Goal: Task Accomplishment & Management: Use online tool/utility

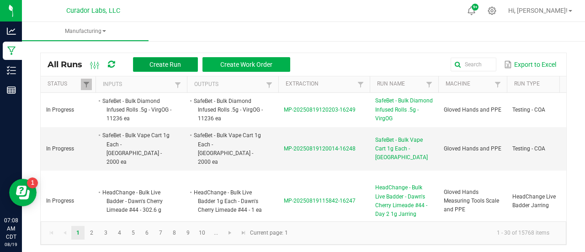
click at [157, 66] on span "Create Run" at bounding box center [165, 64] width 32 height 7
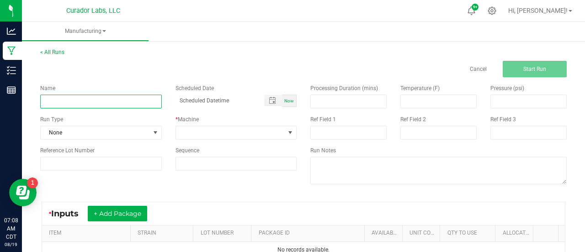
click at [93, 99] on input at bounding box center [101, 102] width 122 height 14
paste input "Headchange - Bulk Water Hash - Dark Rainbow"
click at [76, 101] on input "Headchange - Bulk Water Hash - Dark Rainbow" at bounding box center [101, 102] width 122 height 14
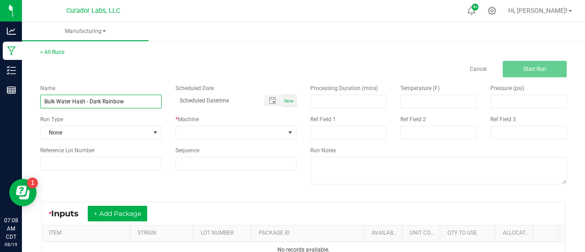
click at [84, 101] on input "Bulk Water Hash - Dark Rainbow" at bounding box center [101, 102] width 122 height 14
type input "Bulk Live Rosin Pressing - Dark Rainbow"
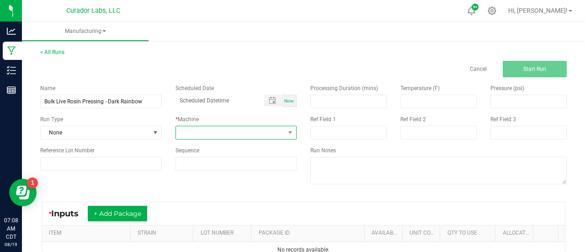
click at [224, 134] on span at bounding box center [230, 132] width 109 height 13
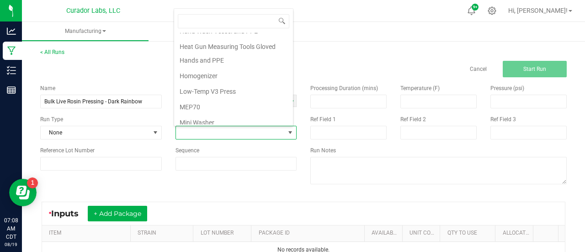
scroll to position [191, 0]
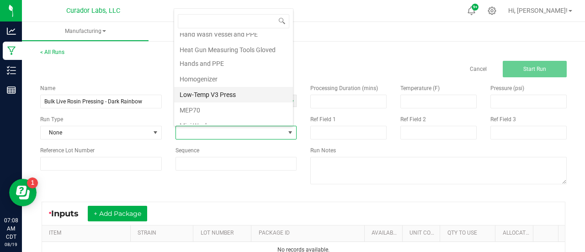
click at [204, 92] on li "Low-Temp V3 Press" at bounding box center [233, 95] width 119 height 16
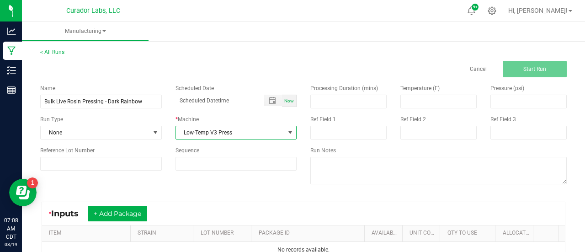
click at [271, 192] on div "Name Bulk Live Rosin Pressing - Dark Rainbow Scheduled Date Now Run Type None *…" at bounding box center [303, 135] width 540 height 116
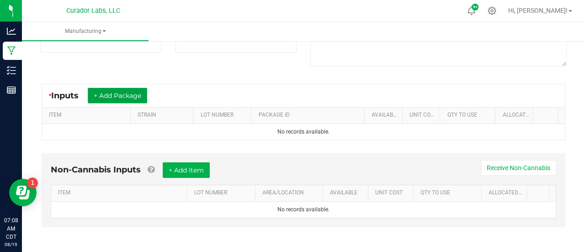
click at [116, 99] on button "+ Add Package" at bounding box center [117, 96] width 59 height 16
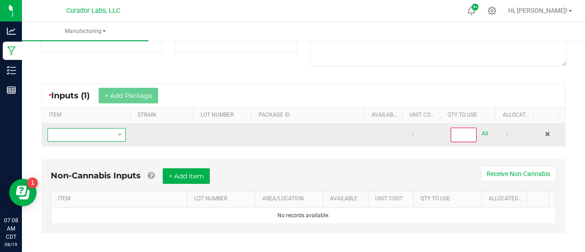
click at [97, 133] on span "NO DATA FOUND" at bounding box center [81, 134] width 66 height 13
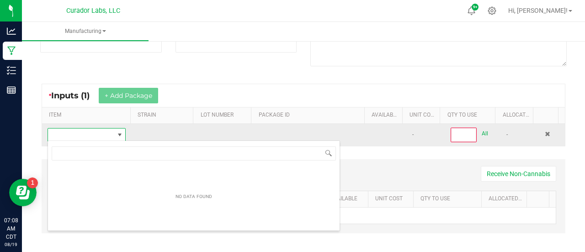
scroll to position [45681, 45618]
type input "Headchange - Bulk Water Hash - Dark Rainbow"
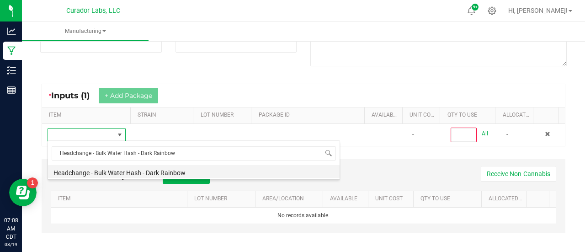
click at [147, 172] on li "Headchange - Bulk Water Hash - Dark Rainbow" at bounding box center [194, 171] width 292 height 13
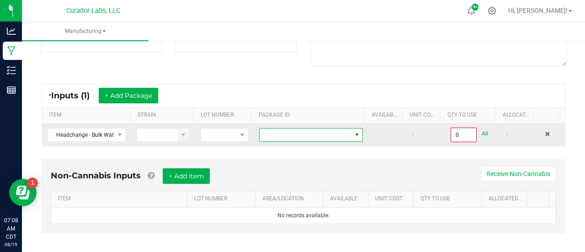
click at [305, 134] on span at bounding box center [305, 134] width 91 height 13
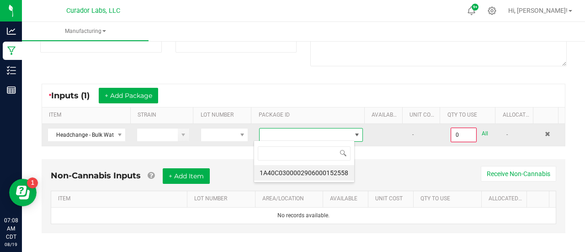
scroll to position [13, 101]
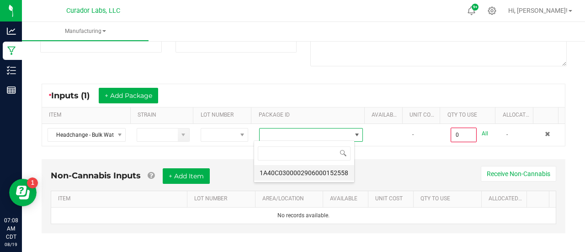
click at [297, 172] on li "1A40C0300002906000152558" at bounding box center [304, 173] width 100 height 16
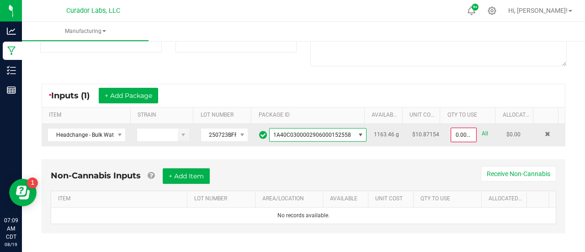
click at [482, 130] on link "All" at bounding box center [485, 133] width 6 height 12
type input "1163.4600 g"
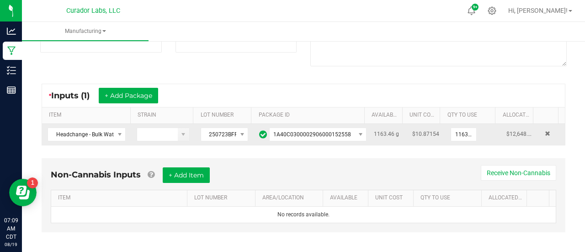
click at [443, 89] on div "* Inputs (1) + Add Package" at bounding box center [303, 95] width 523 height 23
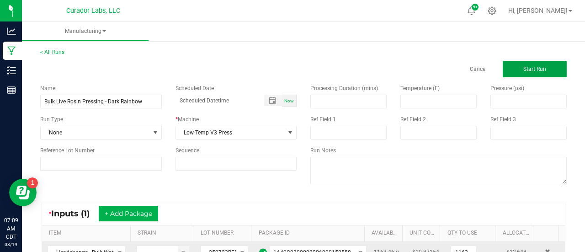
click at [523, 69] on span "Start Run" at bounding box center [534, 69] width 23 height 6
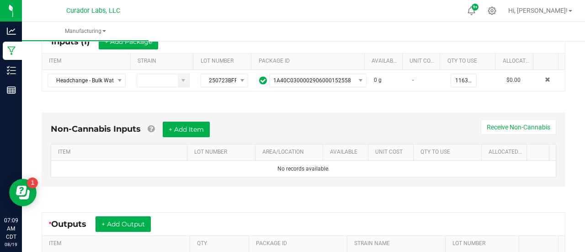
scroll to position [184, 0]
click at [207, 126] on button "+ Add Item" at bounding box center [186, 129] width 47 height 16
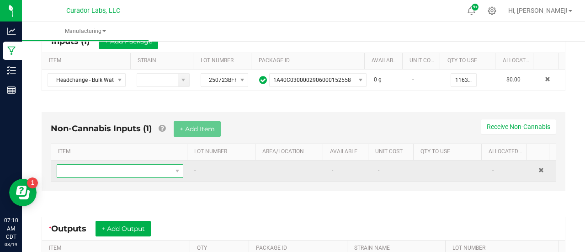
click at [128, 171] on span "NO DATA FOUND" at bounding box center [114, 170] width 114 height 13
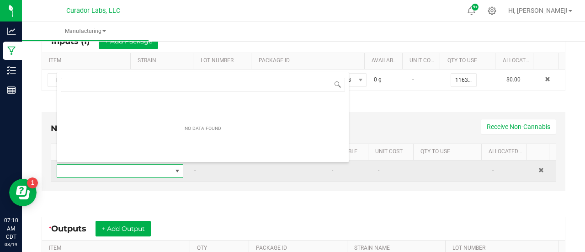
scroll to position [13, 121]
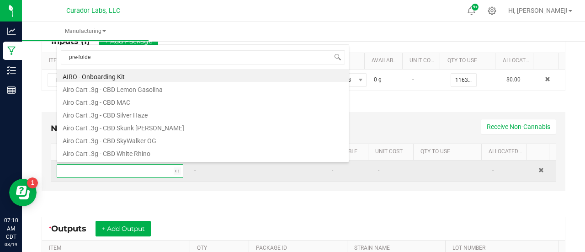
type input "pre-folded"
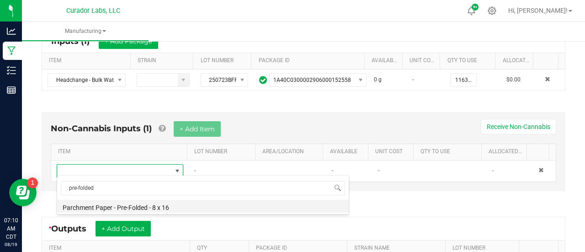
click at [125, 203] on li "Parchment Paper - Pre-Folded - 8 x 16" at bounding box center [203, 206] width 292 height 13
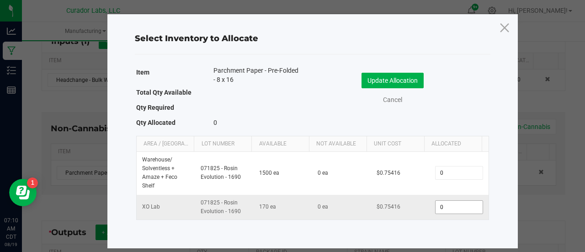
click at [453, 205] on input "0" at bounding box center [458, 207] width 47 height 13
type input "40"
click at [368, 80] on button "Update Allocation" at bounding box center [392, 81] width 62 height 16
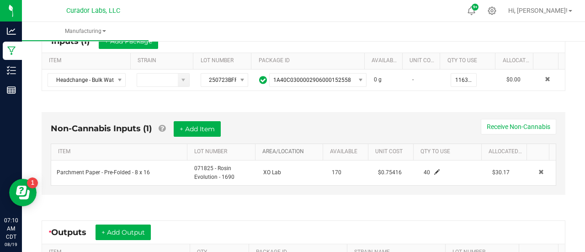
click at [302, 148] on link "AREA/LOCATION" at bounding box center [290, 151] width 57 height 7
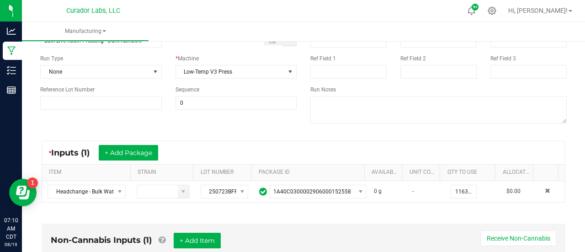
scroll to position [0, 0]
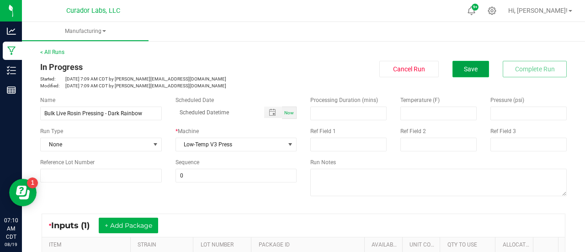
click at [464, 67] on span "Save" at bounding box center [471, 68] width 14 height 7
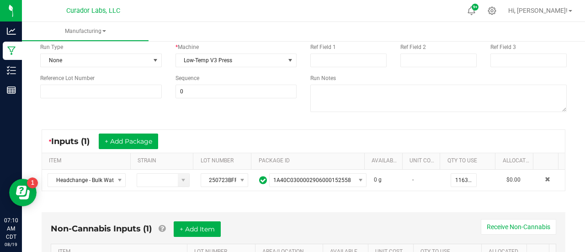
scroll to position [82, 0]
